Goal: Navigation & Orientation: Find specific page/section

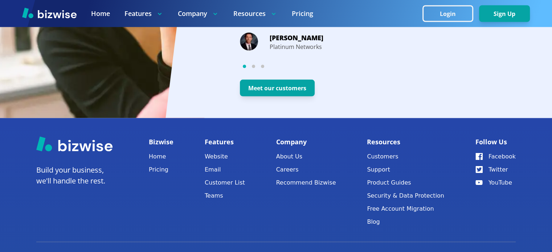
scroll to position [1480, 0]
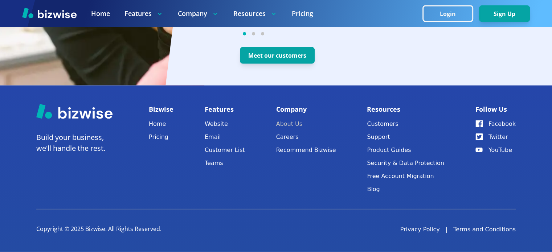
click at [302, 126] on link "About Us" at bounding box center [306, 124] width 60 height 10
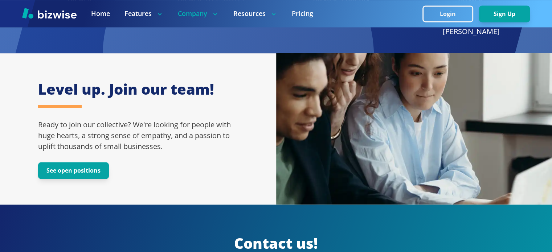
scroll to position [907, 0]
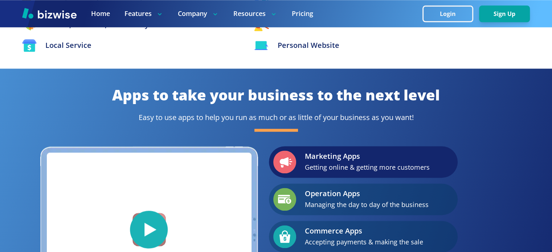
scroll to position [1480, 0]
